Goal: Information Seeking & Learning: Learn about a topic

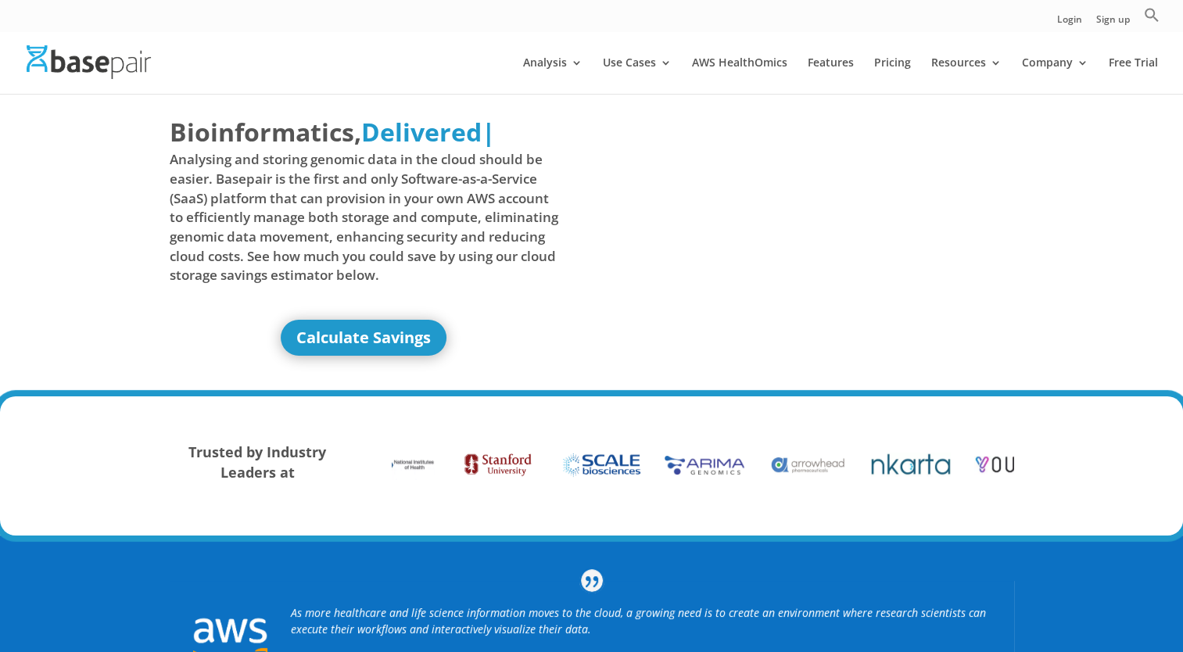
click at [733, 42] on div at bounding box center [614, 62] width 1183 height 63
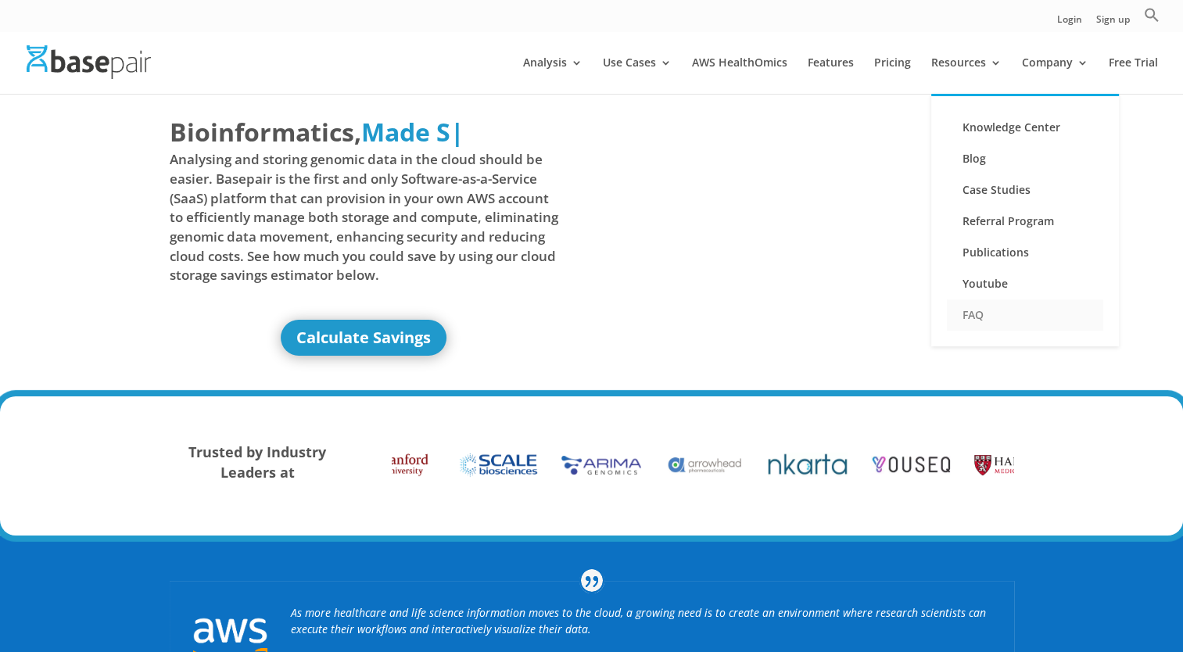
click at [976, 317] on link "FAQ" at bounding box center [1025, 314] width 156 height 31
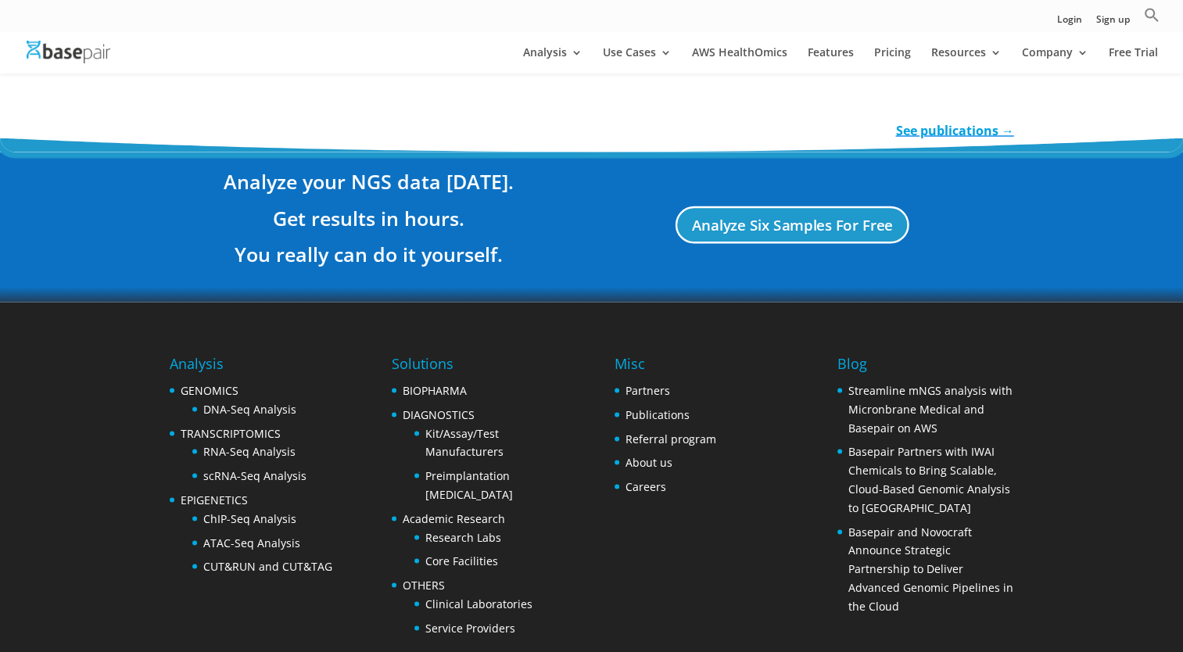
scroll to position [2969, 0]
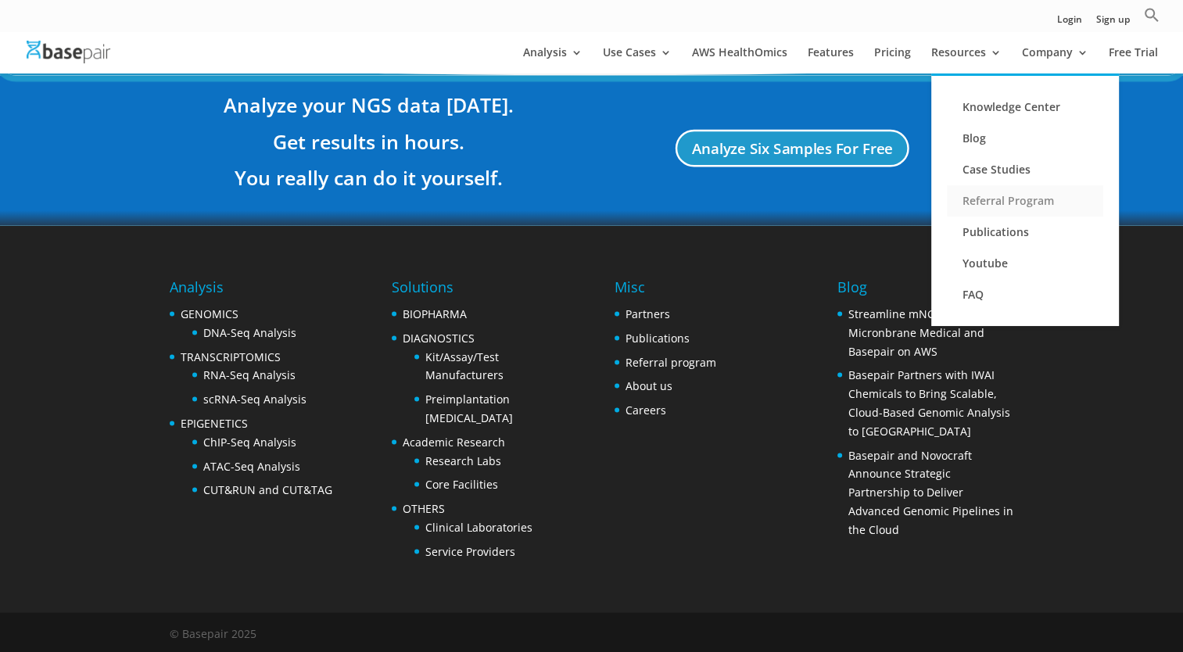
click at [995, 208] on link "Referral Program" at bounding box center [1025, 200] width 156 height 31
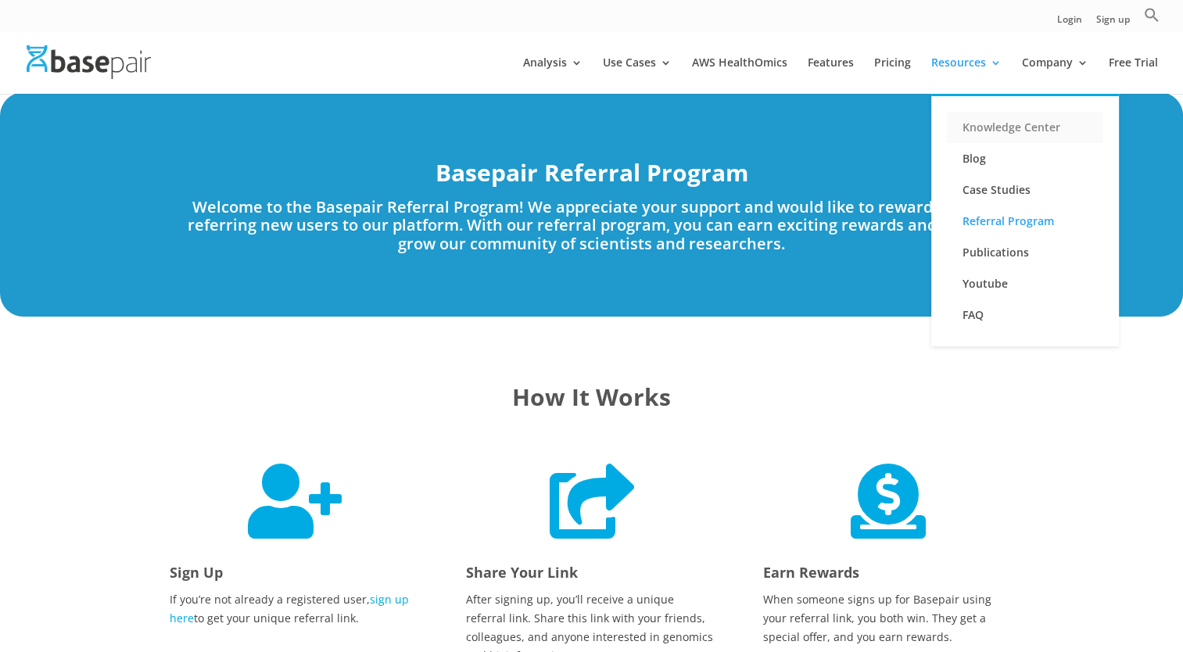
click at [974, 128] on link "Knowledge Center" at bounding box center [1025, 127] width 156 height 31
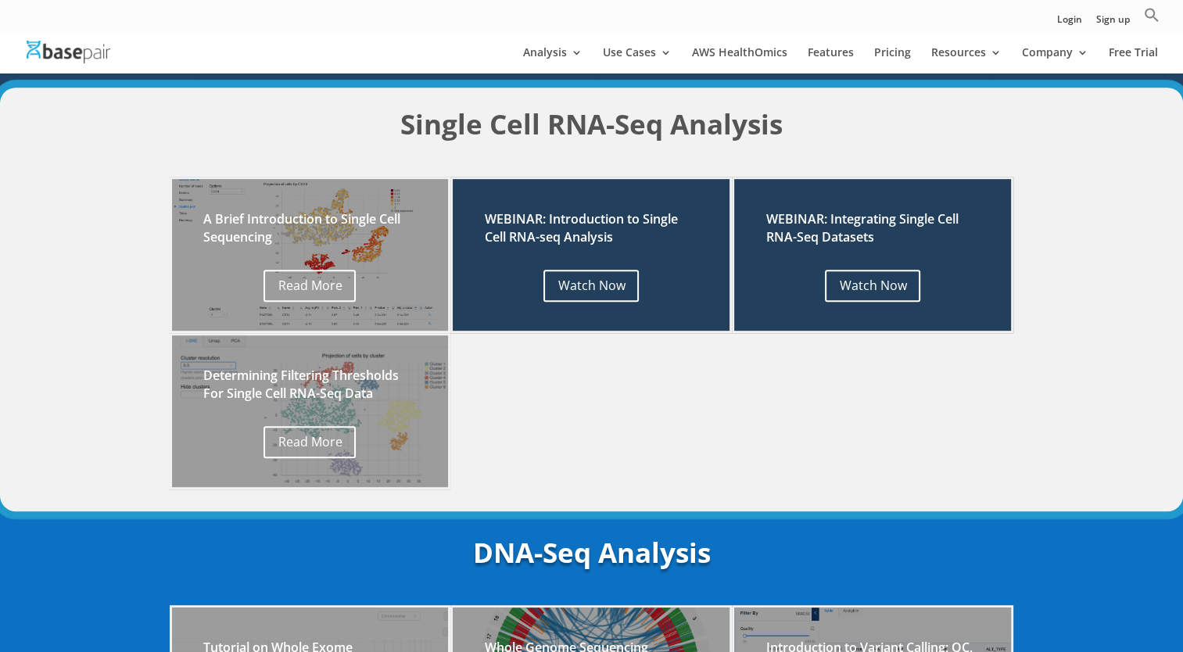
scroll to position [660, 0]
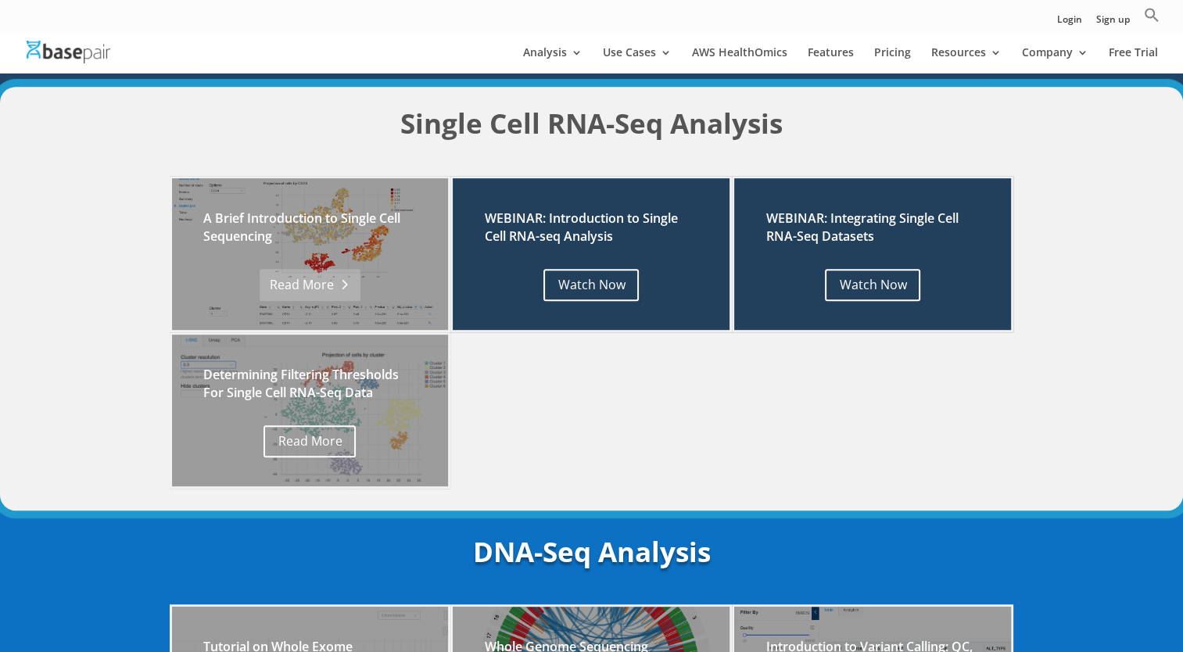
click at [300, 292] on link "Read More" at bounding box center [310, 285] width 101 height 32
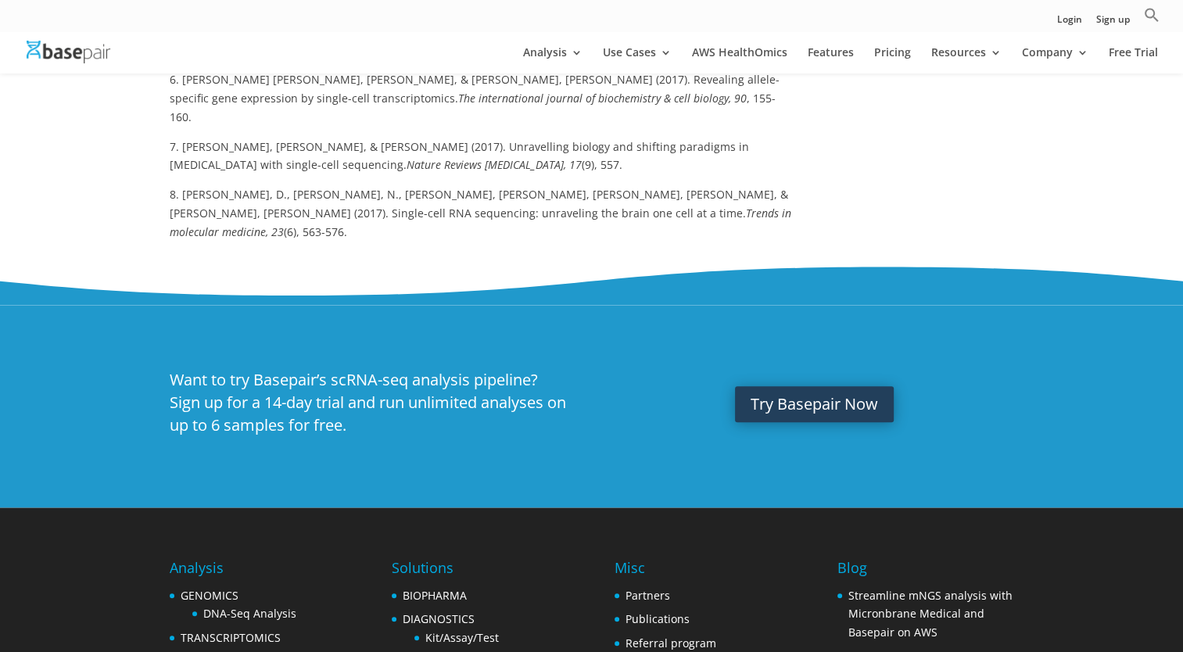
scroll to position [1561, 0]
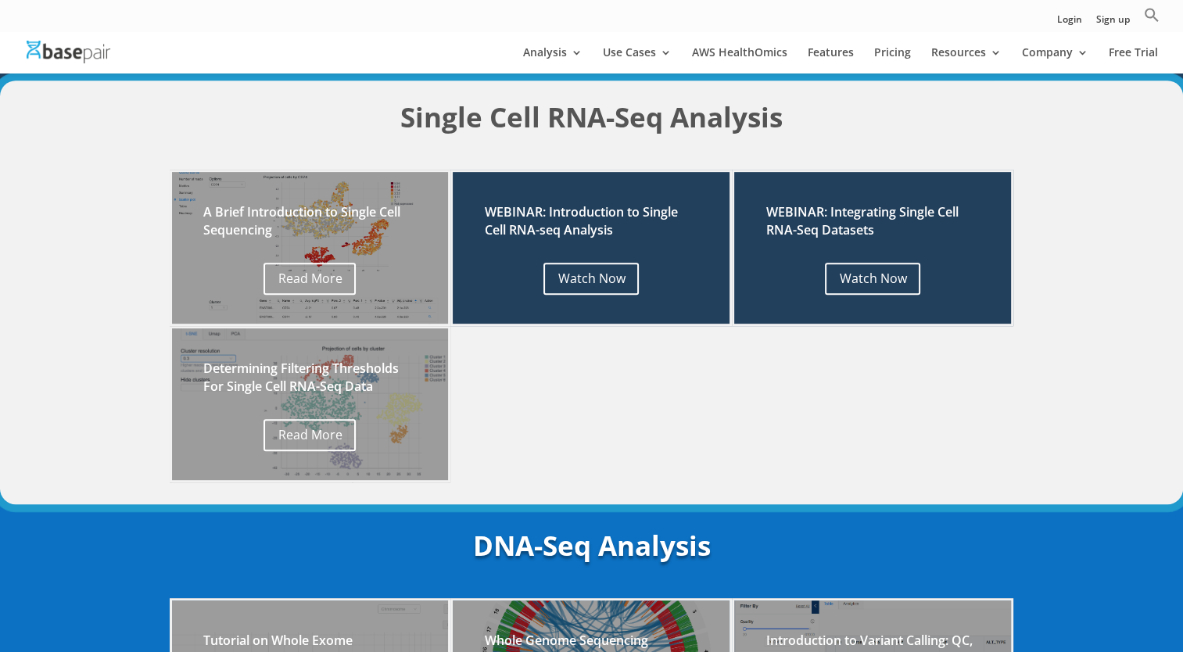
scroll to position [667, 0]
